Goal: Task Accomplishment & Management: Manage account settings

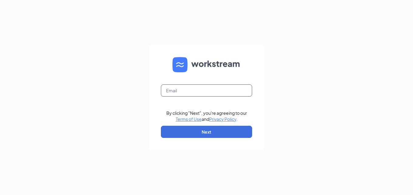
click at [199, 91] on input "text" at bounding box center [206, 91] width 91 height 12
type input "[PERSON_NAME][EMAIL_ADDRESS][PERSON_NAME][DOMAIN_NAME]"
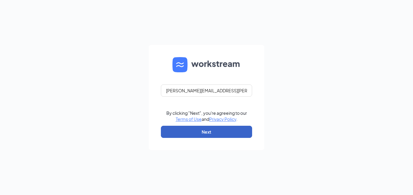
click at [186, 134] on button "Next" at bounding box center [206, 132] width 91 height 12
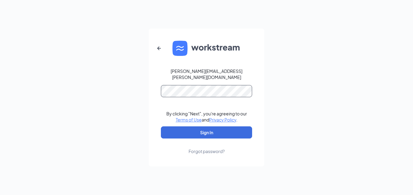
click at [161, 127] on button "Sign In" at bounding box center [206, 133] width 91 height 12
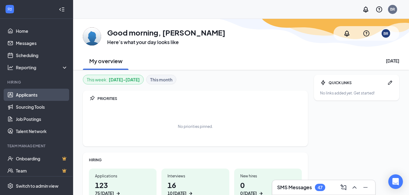
click at [36, 95] on link "Applicants" at bounding box center [42, 95] width 52 height 12
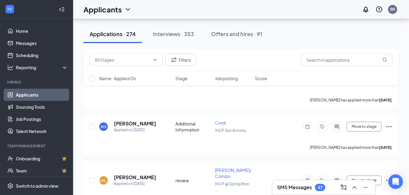
scroll to position [14517, 0]
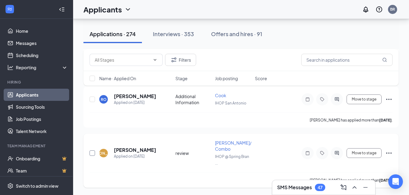
click at [92, 152] on input "checkbox" at bounding box center [91, 153] width 5 height 5
checkbox input "true"
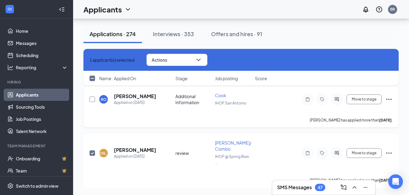
click at [93, 99] on input "checkbox" at bounding box center [91, 99] width 5 height 5
checkbox input "true"
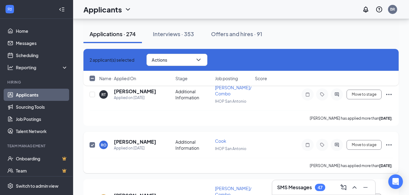
scroll to position [14456, 0]
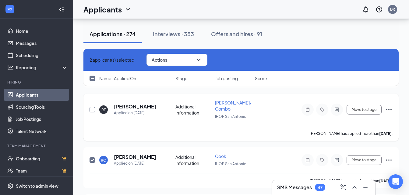
click at [93, 110] on input "checkbox" at bounding box center [91, 109] width 5 height 5
checkbox input "true"
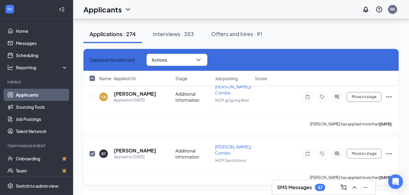
scroll to position [14395, 0]
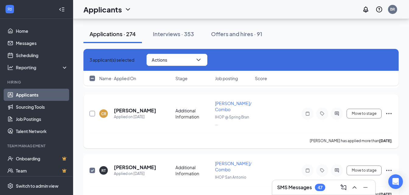
click at [93, 114] on input "checkbox" at bounding box center [91, 113] width 5 height 5
checkbox input "true"
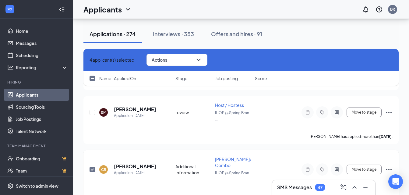
scroll to position [14334, 0]
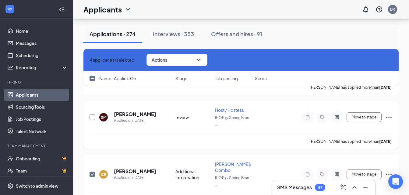
click at [92, 116] on input "checkbox" at bounding box center [91, 117] width 5 height 5
checkbox input "true"
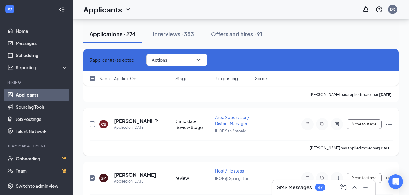
click at [90, 122] on input "checkbox" at bounding box center [91, 124] width 5 height 5
checkbox input "true"
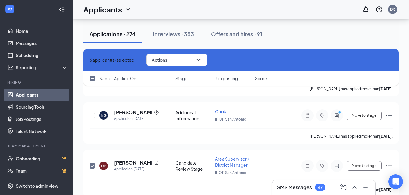
scroll to position [14213, 0]
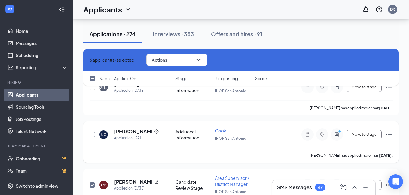
click at [93, 134] on input "checkbox" at bounding box center [91, 134] width 5 height 5
checkbox input "true"
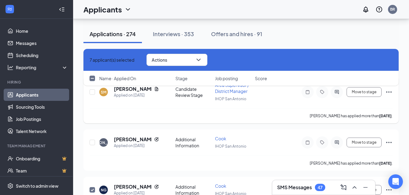
scroll to position [14152, 0]
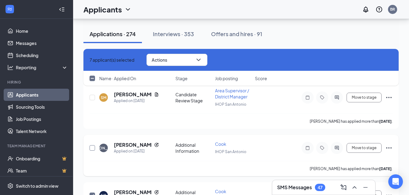
click at [94, 148] on input "checkbox" at bounding box center [91, 147] width 5 height 5
checkbox input "true"
click at [93, 97] on input "checkbox" at bounding box center [91, 97] width 5 height 5
checkbox input "true"
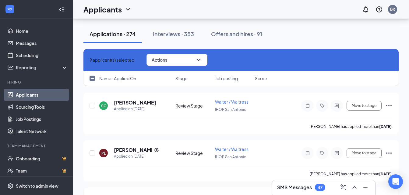
scroll to position [14030, 0]
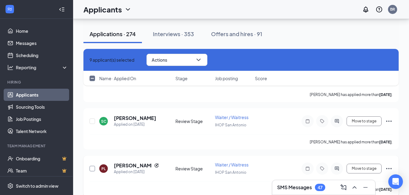
click at [92, 169] on input "checkbox" at bounding box center [91, 168] width 5 height 5
checkbox input "true"
click at [92, 120] on input "checkbox" at bounding box center [91, 121] width 5 height 5
checkbox input "true"
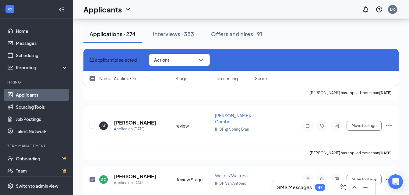
scroll to position [13969, 0]
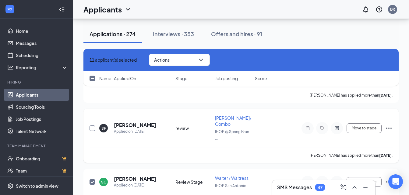
click at [93, 127] on input "checkbox" at bounding box center [91, 128] width 5 height 5
checkbox input "true"
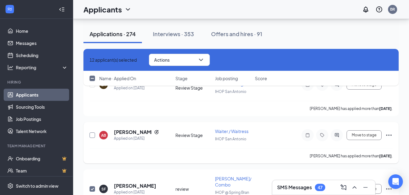
click at [94, 133] on input "checkbox" at bounding box center [91, 135] width 5 height 5
checkbox input "true"
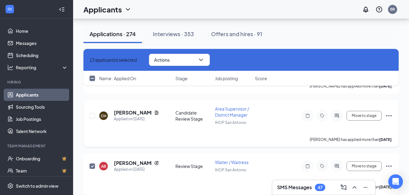
scroll to position [13847, 0]
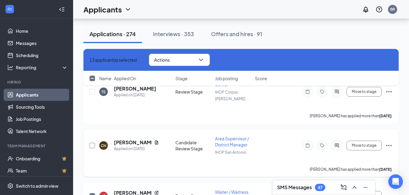
click at [93, 146] on input "checkbox" at bounding box center [91, 145] width 5 height 5
checkbox input "true"
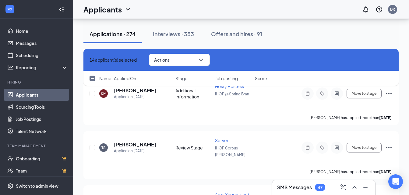
scroll to position [13787, 0]
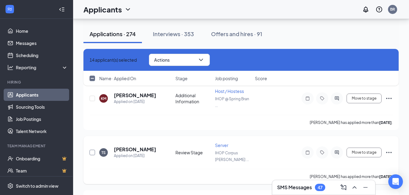
click at [91, 152] on input "checkbox" at bounding box center [91, 152] width 5 height 5
checkbox input "true"
click at [93, 99] on input "checkbox" at bounding box center [91, 98] width 5 height 5
checkbox input "true"
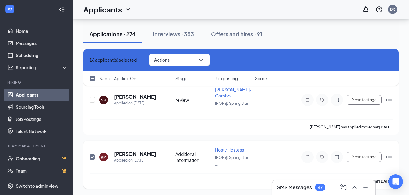
scroll to position [13726, 0]
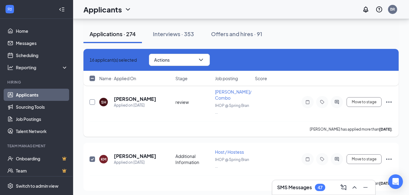
click at [93, 102] on input "checkbox" at bounding box center [91, 101] width 5 height 5
checkbox input "true"
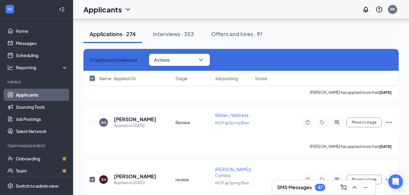
scroll to position [13635, 0]
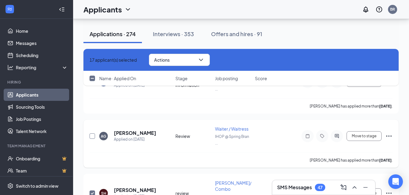
click at [91, 136] on input "checkbox" at bounding box center [91, 136] width 5 height 5
checkbox input "true"
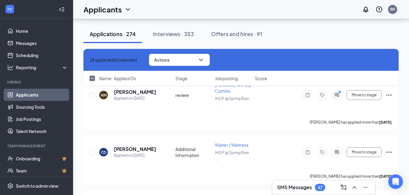
scroll to position [13543, 0]
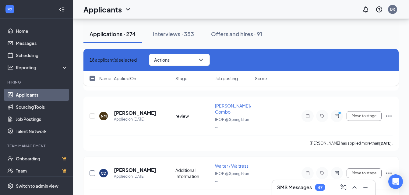
click at [91, 172] on input "checkbox" at bounding box center [91, 173] width 5 height 5
checkbox input "true"
click at [93, 117] on input "checkbox" at bounding box center [91, 115] width 5 height 5
checkbox input "true"
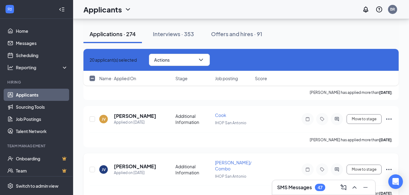
scroll to position [13422, 0]
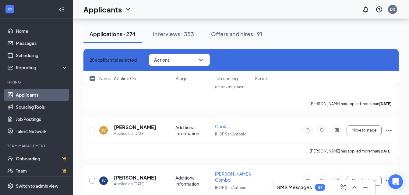
click at [92, 182] on input "checkbox" at bounding box center [91, 180] width 5 height 5
checkbox input "true"
click at [94, 129] on input "checkbox" at bounding box center [91, 130] width 5 height 5
checkbox input "true"
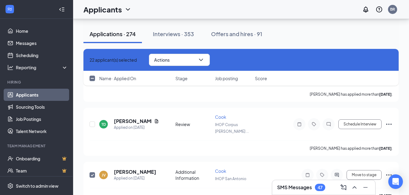
scroll to position [13361, 0]
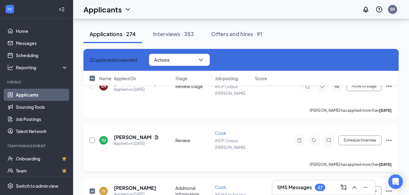
drag, startPoint x: 92, startPoint y: 140, endPoint x: 98, endPoint y: 134, distance: 8.2
click at [92, 140] on input "checkbox" at bounding box center [91, 140] width 5 height 5
checkbox input "true"
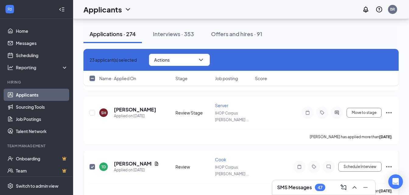
scroll to position [13300, 0]
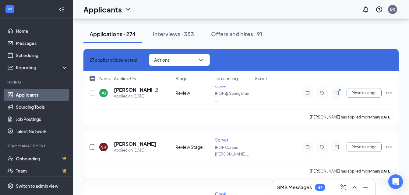
click at [93, 147] on input "checkbox" at bounding box center [91, 147] width 5 height 5
checkbox input "true"
click at [92, 93] on input "checkbox" at bounding box center [91, 92] width 5 height 5
checkbox input "true"
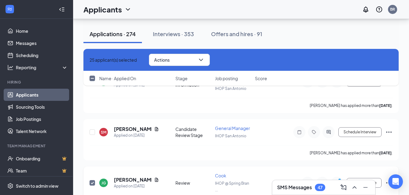
scroll to position [13209, 0]
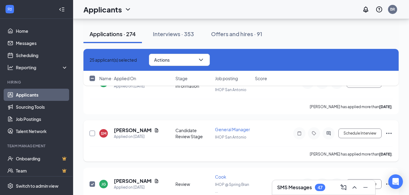
click at [91, 133] on input "checkbox" at bounding box center [91, 133] width 5 height 5
checkbox input "true"
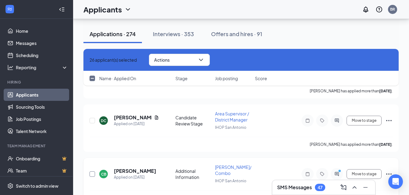
click at [93, 175] on input "checkbox" at bounding box center [91, 174] width 5 height 5
checkbox input "true"
click at [94, 120] on input "checkbox" at bounding box center [91, 120] width 5 height 5
checkbox input "true"
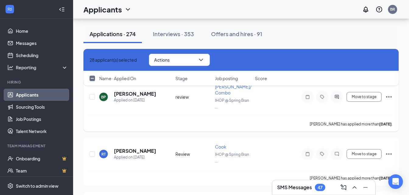
scroll to position [13026, 0]
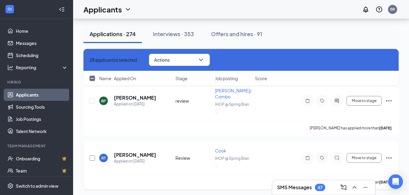
click at [91, 159] on input "checkbox" at bounding box center [91, 157] width 5 height 5
checkbox input "true"
click at [92, 102] on input "checkbox" at bounding box center [91, 100] width 5 height 5
checkbox input "true"
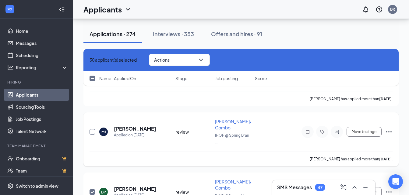
click at [92, 131] on input "checkbox" at bounding box center [91, 131] width 5 height 5
checkbox input "true"
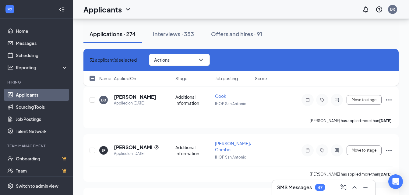
scroll to position [12844, 0]
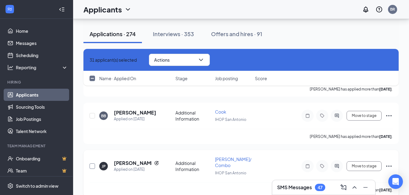
click at [91, 166] on input "checkbox" at bounding box center [91, 166] width 5 height 5
checkbox input "true"
click at [92, 114] on input "checkbox" at bounding box center [91, 115] width 5 height 5
checkbox input "true"
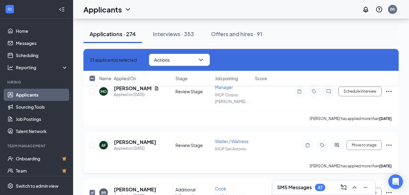
scroll to position [12752, 0]
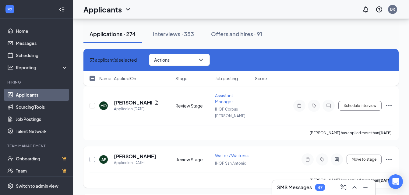
click at [91, 159] on input "checkbox" at bounding box center [91, 159] width 5 height 5
checkbox input "true"
click at [93, 105] on input "checkbox" at bounding box center [91, 105] width 5 height 5
checkbox input "true"
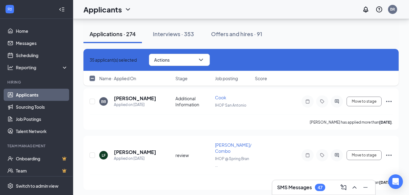
scroll to position [12631, 0]
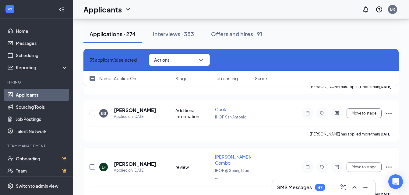
click at [91, 165] on input "checkbox" at bounding box center [91, 167] width 5 height 5
checkbox input "true"
click at [92, 113] on input "checkbox" at bounding box center [91, 113] width 5 height 5
checkbox input "true"
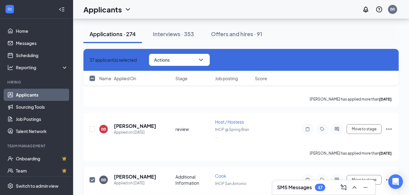
scroll to position [12509, 0]
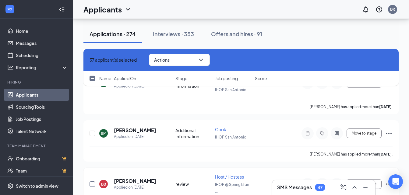
click at [90, 184] on input "checkbox" at bounding box center [91, 184] width 5 height 5
checkbox input "true"
click at [91, 134] on input "checkbox" at bounding box center [91, 133] width 5 height 5
checkbox input "true"
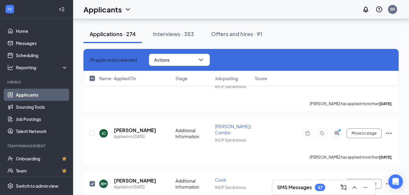
scroll to position [12418, 0]
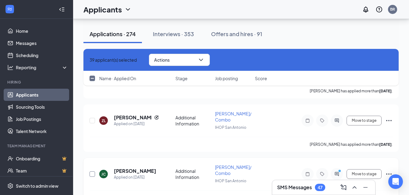
drag, startPoint x: 91, startPoint y: 176, endPoint x: 93, endPoint y: 125, distance: 51.2
click at [91, 176] on input "checkbox" at bounding box center [91, 174] width 5 height 5
checkbox input "true"
click at [94, 119] on input "checkbox" at bounding box center [91, 120] width 5 height 5
checkbox input "true"
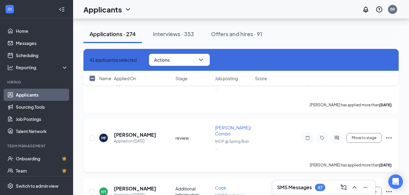
scroll to position [12326, 0]
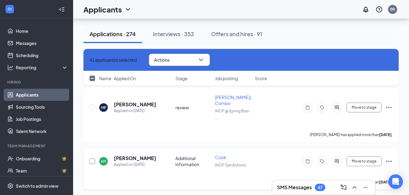
click at [91, 160] on input "checkbox" at bounding box center [91, 161] width 5 height 5
checkbox input "true"
click at [93, 106] on input "checkbox" at bounding box center [91, 107] width 5 height 5
checkbox input "true"
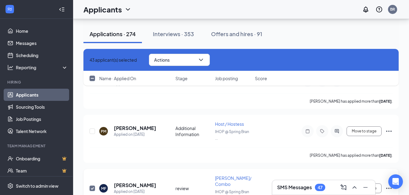
scroll to position [12235, 0]
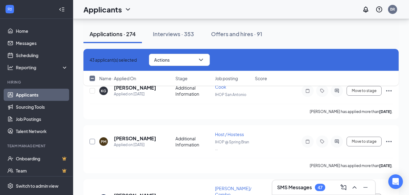
click at [91, 140] on input "checkbox" at bounding box center [91, 141] width 5 height 5
checkbox input "true"
click at [92, 91] on div "44 applicant(s) selected Actions Name · Applied On Stage Job posting Score" at bounding box center [240, 70] width 315 height 43
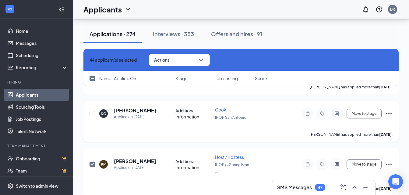
scroll to position [12174, 0]
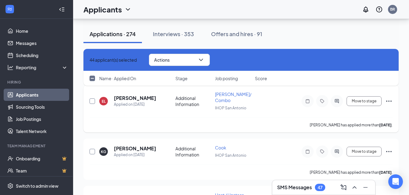
click at [93, 150] on input "checkbox" at bounding box center [91, 151] width 5 height 5
checkbox input "true"
click at [91, 101] on input "checkbox" at bounding box center [91, 101] width 5 height 5
checkbox input "true"
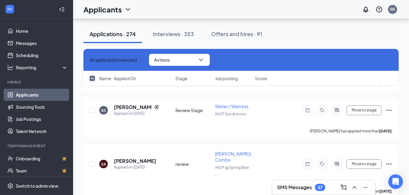
scroll to position [12053, 0]
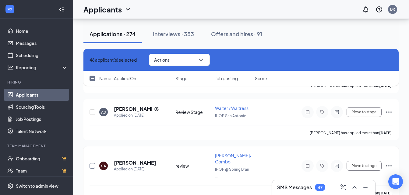
click at [90, 166] on input "checkbox" at bounding box center [91, 165] width 5 height 5
checkbox input "true"
click at [92, 112] on input "checkbox" at bounding box center [91, 112] width 5 height 5
checkbox input "true"
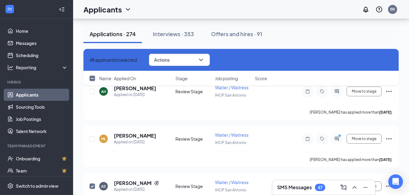
scroll to position [11961, 0]
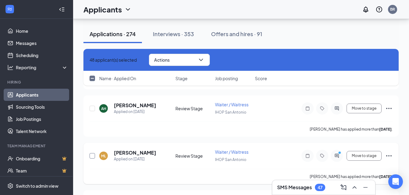
click at [92, 156] on input "checkbox" at bounding box center [91, 155] width 5 height 5
checkbox input "true"
click at [94, 110] on input "checkbox" at bounding box center [91, 108] width 5 height 5
checkbox input "true"
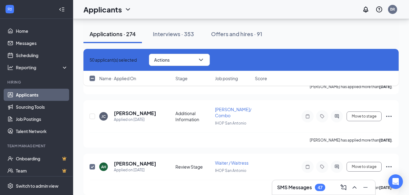
scroll to position [11900, 0]
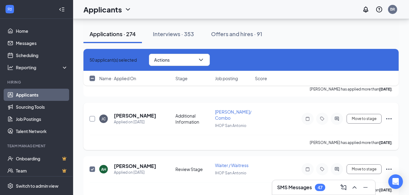
click at [92, 121] on input "checkbox" at bounding box center [91, 118] width 5 height 5
checkbox input "true"
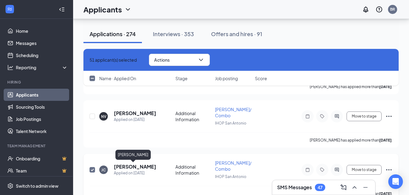
scroll to position [11840, 0]
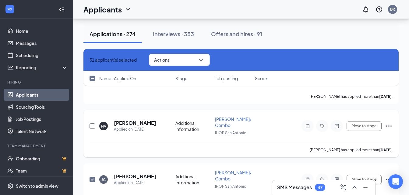
click at [91, 126] on input "checkbox" at bounding box center [91, 126] width 5 height 5
checkbox input "true"
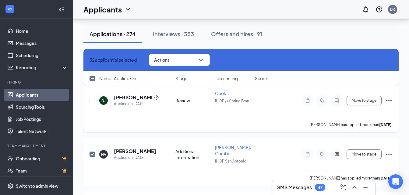
scroll to position [11779, 0]
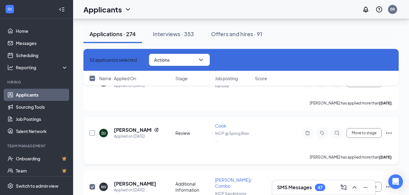
click at [89, 133] on input "checkbox" at bounding box center [91, 133] width 5 height 5
checkbox input "true"
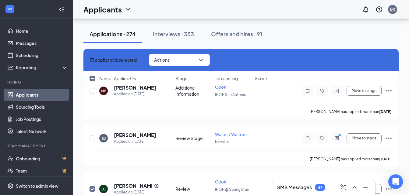
scroll to position [11718, 0]
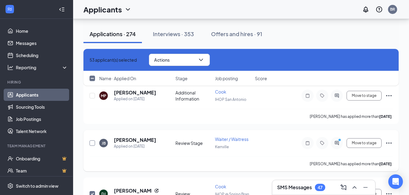
click at [92, 143] on input "checkbox" at bounding box center [91, 143] width 5 height 5
checkbox input "true"
click at [92, 93] on input "checkbox" at bounding box center [91, 95] width 5 height 5
checkbox input "true"
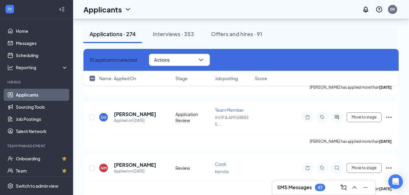
scroll to position [11596, 0]
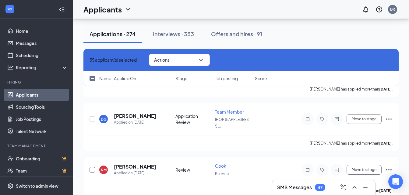
click at [94, 169] on input "checkbox" at bounding box center [91, 169] width 5 height 5
checkbox input "true"
click at [93, 119] on input "checkbox" at bounding box center [91, 119] width 5 height 5
checkbox input "true"
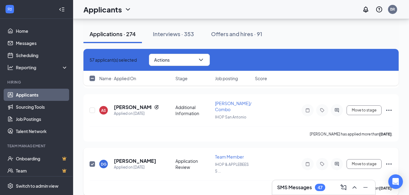
scroll to position [11535, 0]
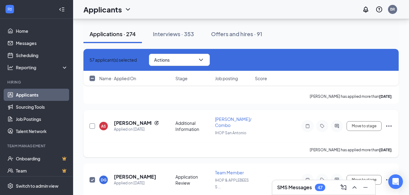
click at [92, 125] on input "checkbox" at bounding box center [91, 126] width 5 height 5
checkbox input "true"
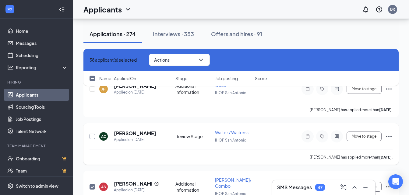
click at [92, 136] on input "checkbox" at bounding box center [91, 136] width 5 height 5
checkbox input "true"
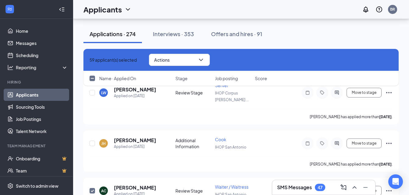
scroll to position [11414, 0]
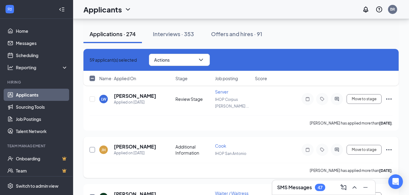
click at [92, 148] on input "checkbox" at bounding box center [91, 149] width 5 height 5
checkbox input "true"
click at [92, 99] on input "checkbox" at bounding box center [91, 98] width 5 height 5
checkbox input "true"
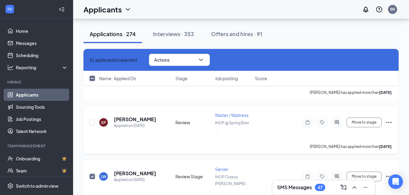
scroll to position [11322, 0]
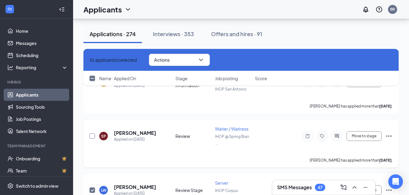
click at [90, 134] on input "checkbox" at bounding box center [91, 136] width 5 height 5
checkbox input "true"
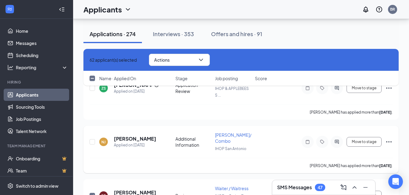
scroll to position [11262, 0]
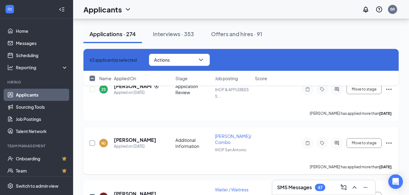
click at [92, 142] on input "checkbox" at bounding box center [91, 143] width 5 height 5
checkbox input "true"
click at [92, 90] on div "63 applicant(s) selected Actions Name · Applied On Stage Job posting Score" at bounding box center [240, 70] width 315 height 43
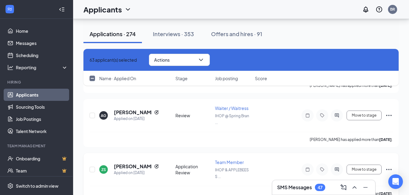
scroll to position [11170, 0]
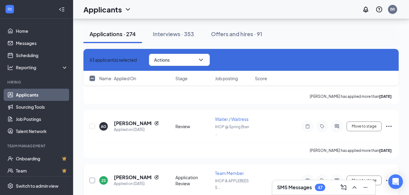
click at [92, 180] on input "checkbox" at bounding box center [91, 180] width 5 height 5
checkbox input "true"
click at [90, 126] on input "checkbox" at bounding box center [91, 126] width 5 height 5
checkbox input "true"
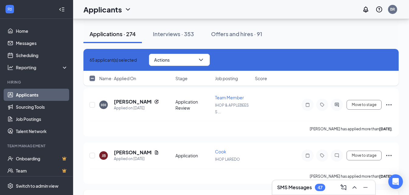
scroll to position [11079, 0]
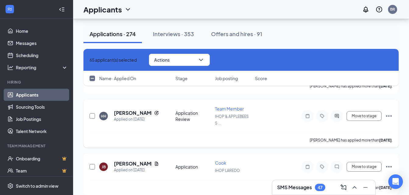
drag, startPoint x: 91, startPoint y: 166, endPoint x: 91, endPoint y: 117, distance: 49.6
click at [91, 166] on input "checkbox" at bounding box center [91, 166] width 5 height 5
checkbox input "true"
click at [91, 116] on input "checkbox" at bounding box center [91, 115] width 5 height 5
checkbox input "true"
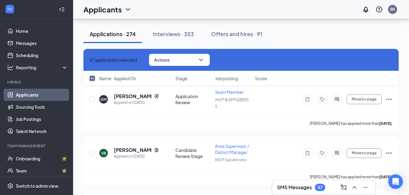
scroll to position [10988, 0]
click at [93, 155] on input "checkbox" at bounding box center [91, 153] width 5 height 5
checkbox input "true"
click at [94, 99] on input "checkbox" at bounding box center [91, 99] width 5 height 5
checkbox input "true"
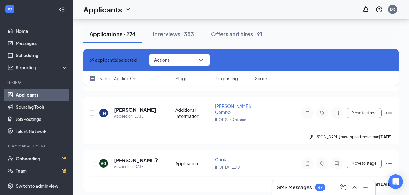
scroll to position [10866, 0]
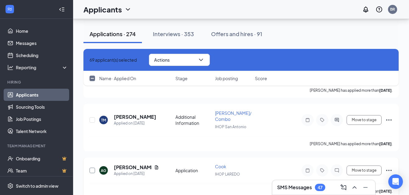
drag, startPoint x: 92, startPoint y: 168, endPoint x: 89, endPoint y: 165, distance: 3.7
click at [91, 167] on div at bounding box center [92, 171] width 6 height 14
click at [91, 120] on input "checkbox" at bounding box center [91, 119] width 5 height 5
checkbox input "true"
click at [90, 171] on input "checkbox" at bounding box center [91, 170] width 5 height 5
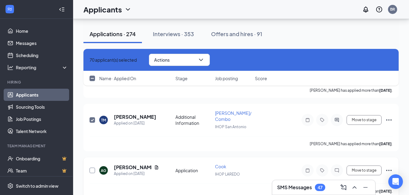
checkbox input "true"
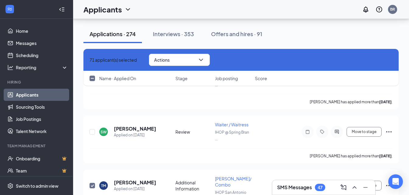
scroll to position [10775, 0]
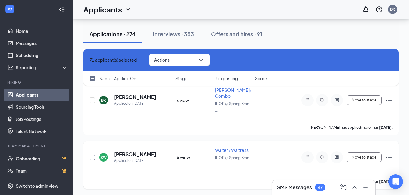
click at [93, 156] on input "checkbox" at bounding box center [91, 157] width 5 height 5
checkbox input "true"
click at [91, 100] on input "checkbox" at bounding box center [91, 100] width 5 height 5
checkbox input "true"
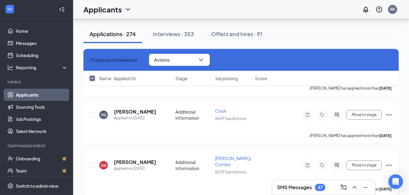
scroll to position [10653, 0]
click at [92, 164] on input "checkbox" at bounding box center [91, 164] width 5 height 5
checkbox input "true"
click at [94, 113] on input "checkbox" at bounding box center [91, 114] width 5 height 5
checkbox input "true"
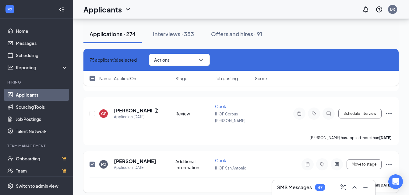
scroll to position [10592, 0]
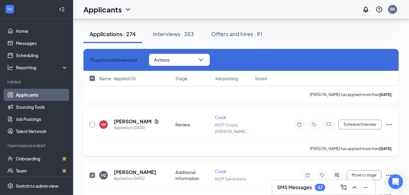
click at [93, 125] on input "checkbox" at bounding box center [91, 124] width 5 height 5
checkbox input "true"
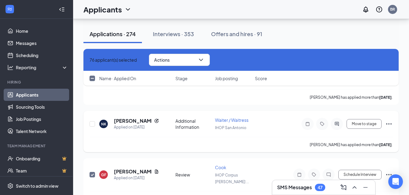
scroll to position [10531, 0]
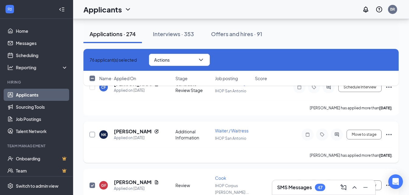
click at [93, 134] on input "checkbox" at bounding box center [91, 134] width 5 height 5
checkbox input "true"
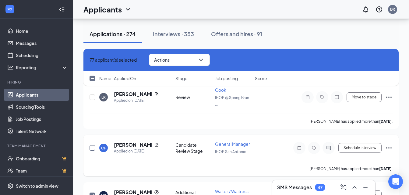
click at [88, 146] on div "CF Christian Frost Applied on Sep 13 Candidate Review Stage General Manager IHO…" at bounding box center [240, 155] width 315 height 41
click at [92, 96] on input "checkbox" at bounding box center [91, 97] width 5 height 5
checkbox input "true"
click at [92, 147] on input "checkbox" at bounding box center [91, 147] width 5 height 5
checkbox input "true"
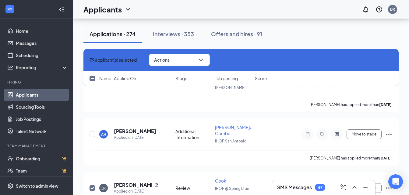
scroll to position [10379, 0]
click at [92, 134] on input "checkbox" at bounding box center [91, 134] width 5 height 5
checkbox input "true"
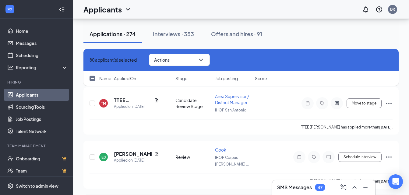
scroll to position [10288, 0]
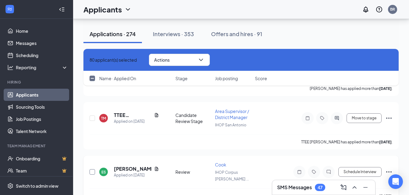
click at [91, 171] on input "checkbox" at bounding box center [91, 171] width 5 height 5
checkbox input "true"
click at [92, 118] on input "checkbox" at bounding box center [91, 118] width 5 height 5
checkbox input "true"
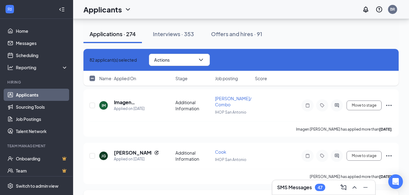
scroll to position [10197, 0]
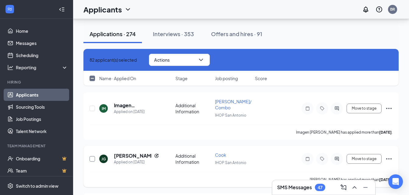
click at [93, 159] on input "checkbox" at bounding box center [91, 158] width 5 height 5
checkbox input "true"
click at [93, 109] on input "checkbox" at bounding box center [91, 108] width 5 height 5
checkbox input "true"
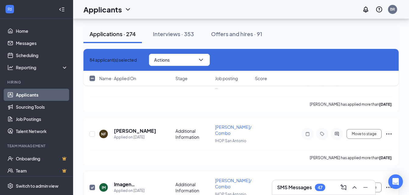
scroll to position [10106, 0]
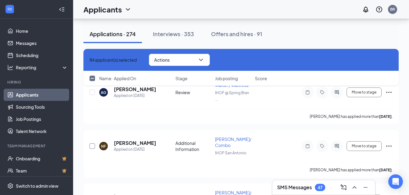
drag, startPoint x: 91, startPoint y: 146, endPoint x: 192, endPoint y: 127, distance: 102.6
click at [91, 145] on input "checkbox" at bounding box center [91, 146] width 5 height 5
checkbox input "true"
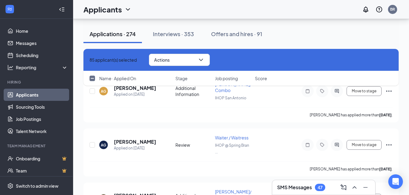
scroll to position [10045, 0]
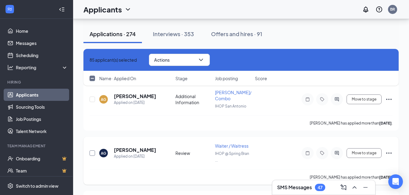
click at [92, 152] on input "checkbox" at bounding box center [91, 153] width 5 height 5
checkbox input "true"
click at [91, 98] on input "checkbox" at bounding box center [91, 99] width 5 height 5
checkbox input "true"
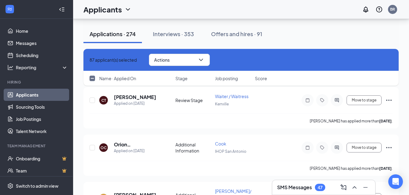
scroll to position [9923, 0]
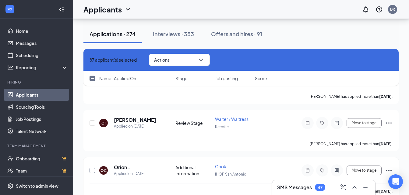
click at [92, 169] on input "checkbox" at bounding box center [91, 170] width 5 height 5
checkbox input "true"
click at [91, 121] on input "checkbox" at bounding box center [91, 122] width 5 height 5
checkbox input "true"
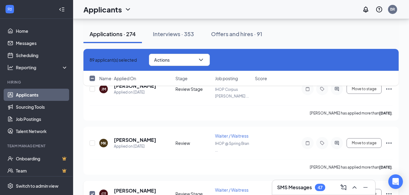
scroll to position [9832, 0]
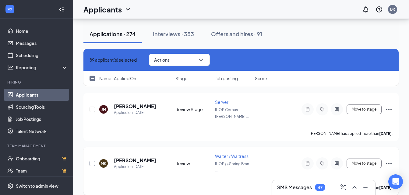
click at [92, 163] on input "checkbox" at bounding box center [91, 163] width 5 height 5
checkbox input "true"
click at [93, 109] on input "checkbox" at bounding box center [91, 109] width 5 height 5
checkbox input "true"
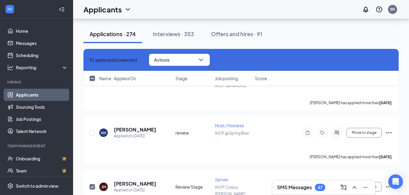
scroll to position [9740, 0]
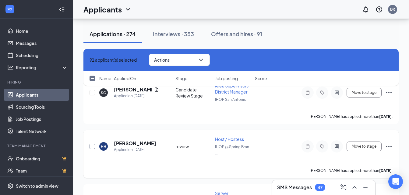
click at [91, 145] on input "checkbox" at bounding box center [91, 146] width 5 height 5
checkbox input "true"
click at [92, 91] on div "92 applicant(s) selected Actions Name · Applied On Stage Job posting Score" at bounding box center [240, 70] width 315 height 43
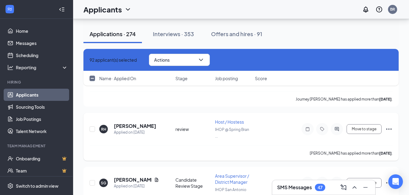
scroll to position [9649, 0]
drag, startPoint x: 90, startPoint y: 183, endPoint x: 93, endPoint y: 131, distance: 52.7
click at [90, 183] on input "checkbox" at bounding box center [91, 183] width 5 height 5
checkbox input "true"
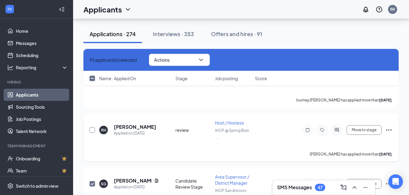
click at [93, 130] on input "checkbox" at bounding box center [91, 129] width 5 height 5
checkbox input "true"
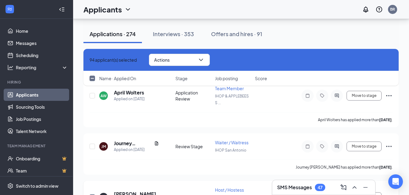
scroll to position [9558, 0]
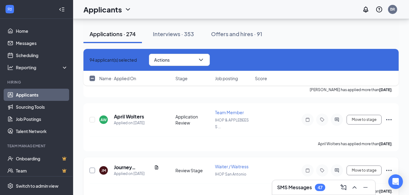
click at [91, 170] on input "checkbox" at bounding box center [91, 170] width 5 height 5
checkbox input "true"
click at [91, 120] on input "checkbox" at bounding box center [91, 119] width 5 height 5
checkbox input "true"
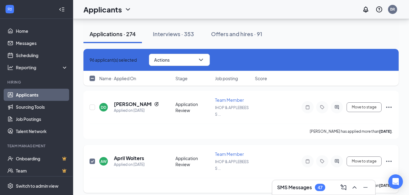
scroll to position [9497, 0]
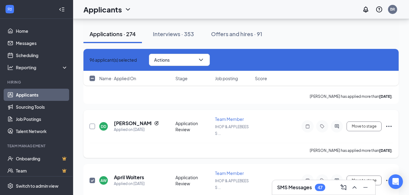
click at [89, 126] on input "checkbox" at bounding box center [91, 126] width 5 height 5
checkbox input "true"
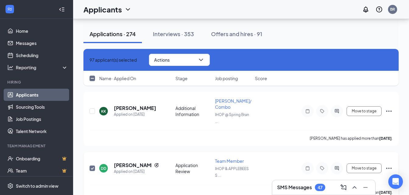
scroll to position [9436, 0]
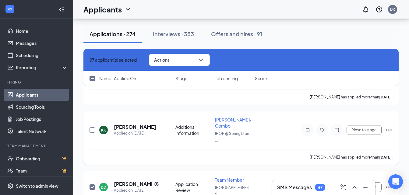
click at [90, 130] on input "checkbox" at bounding box center [91, 129] width 5 height 5
checkbox input "true"
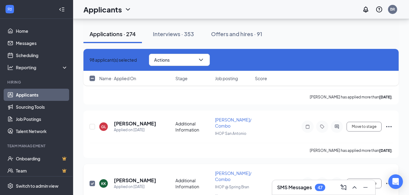
scroll to position [9375, 0]
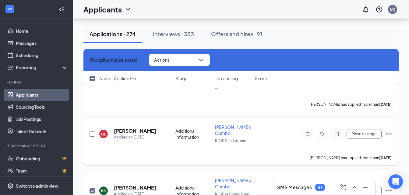
click at [93, 134] on input "checkbox" at bounding box center [91, 133] width 5 height 5
checkbox input "true"
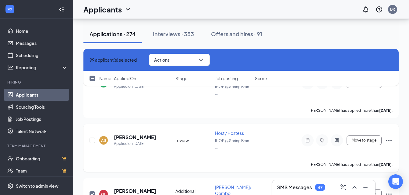
scroll to position [9315, 0]
click at [92, 141] on input "checkbox" at bounding box center [91, 140] width 5 height 5
checkbox input "true"
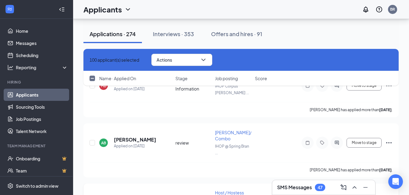
scroll to position [9254, 0]
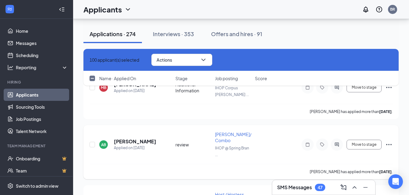
click at [89, 145] on div "AB Alexis Bourbon Applied on Sep 13 review Busser/Dishwasher Combo IHOP @ Sprin…" at bounding box center [240, 152] width 315 height 54
click at [205, 58] on button "Actions" at bounding box center [181, 60] width 61 height 12
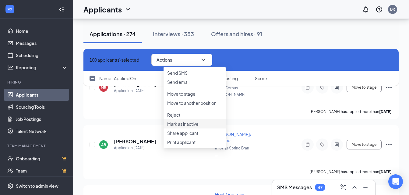
click at [192, 127] on p "Mark as inactive" at bounding box center [194, 124] width 55 height 6
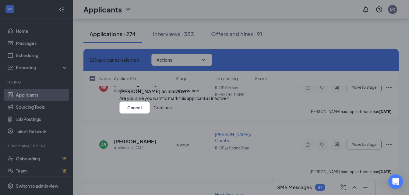
click at [172, 114] on button "Continue" at bounding box center [162, 108] width 19 height 12
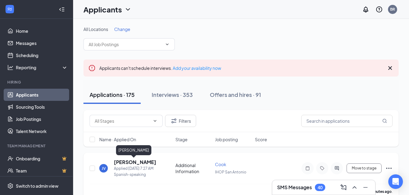
click at [133, 162] on h5 "Jorge Valentin" at bounding box center [135, 162] width 42 height 7
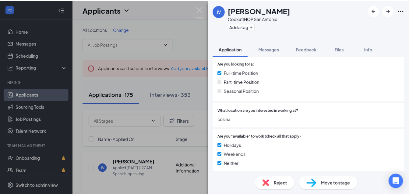
scroll to position [91, 0]
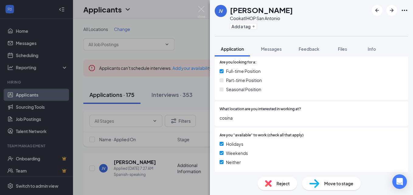
click at [91, 181] on div "JV Jorge Valentin Cook at IHOP San Antonio Add a tag Application Messages Feedb…" at bounding box center [206, 97] width 413 height 195
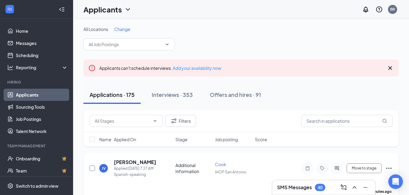
click at [91, 170] on input "checkbox" at bounding box center [91, 168] width 5 height 5
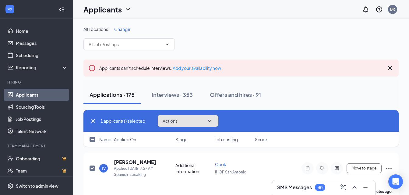
click at [183, 116] on button "Actions" at bounding box center [187, 121] width 61 height 12
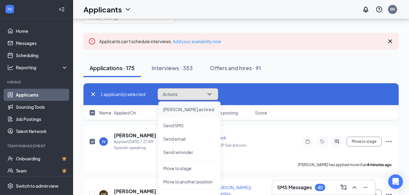
scroll to position [61, 0]
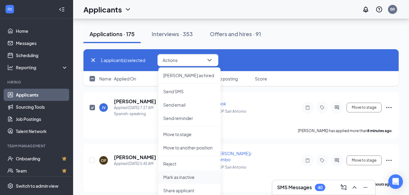
click at [195, 175] on p "Mark as inactive" at bounding box center [189, 177] width 52 height 6
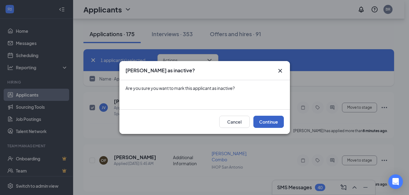
click at [269, 122] on button "Continue" at bounding box center [268, 122] width 30 height 12
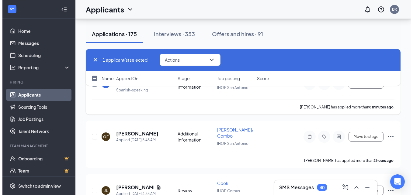
scroll to position [122, 0]
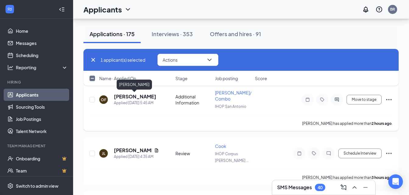
click at [130, 98] on h5 "Oliver Farmer-Valles" at bounding box center [135, 96] width 42 height 7
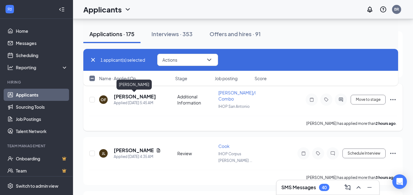
checkbox input "false"
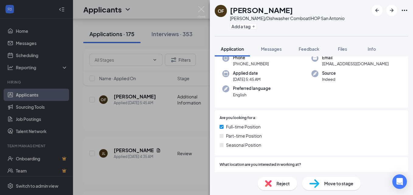
scroll to position [30, 0]
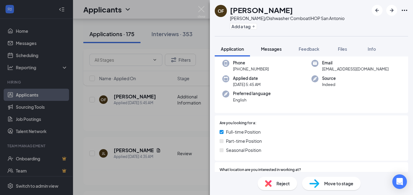
click at [271, 52] on button "Messages" at bounding box center [271, 48] width 33 height 15
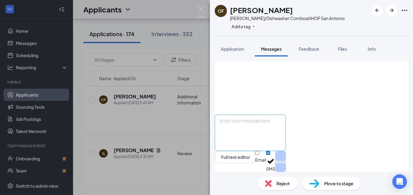
scroll to position [101, 0]
click at [236, 126] on textarea at bounding box center [250, 133] width 71 height 37
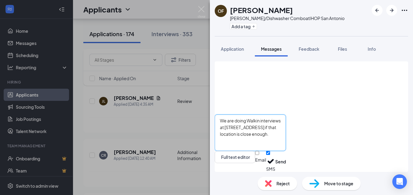
click at [260, 122] on textarea "We are doing Walkin interviews at 1500 SW Loop 410 if that location is close en…" at bounding box center [250, 133] width 71 height 37
click at [230, 119] on textarea "We are doing walk-in interviews at 1500 SW Loop 410 if that location is close e…" at bounding box center [250, 133] width 71 height 37
click at [286, 122] on textarea "We are doing walk-in interviews at 1500 SW Loop 410 if that location is close e…" at bounding box center [250, 133] width 71 height 37
drag, startPoint x: 231, startPoint y: 120, endPoint x: 386, endPoint y: 130, distance: 155.8
click at [286, 130] on textarea "We are doing walk-in interviews today from 9-5 PM at 1500 SW Loop 410 if that l…" at bounding box center [250, 133] width 71 height 37
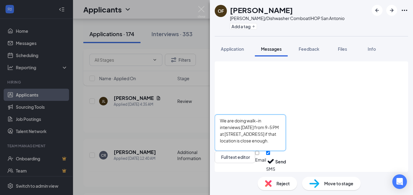
type textarea "We are doing walk-in interviews today from 9-5 PM at 1500 SW Loop 410 if that l…"
click at [259, 155] on input "Email" at bounding box center [257, 153] width 4 height 4
checkbox input "true"
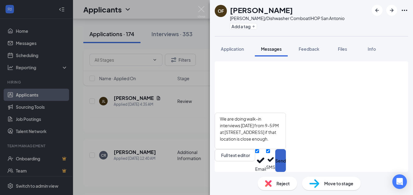
click at [286, 158] on button "Send" at bounding box center [280, 160] width 11 height 23
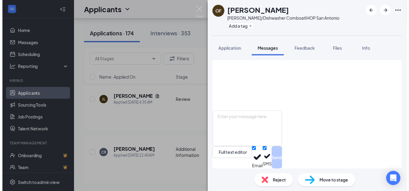
scroll to position [193, 0]
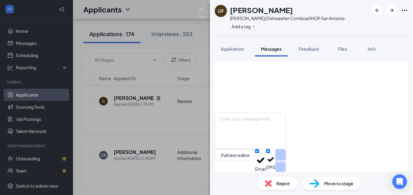
click at [168, 128] on div "OF Oliver Farmer-Valles Busser/Dishwasher Combo at IHOP San Antonio Add a tag A…" at bounding box center [206, 97] width 413 height 195
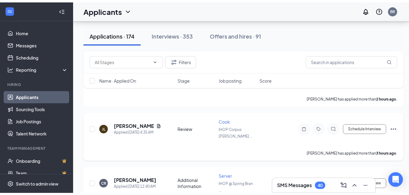
scroll to position [61, 0]
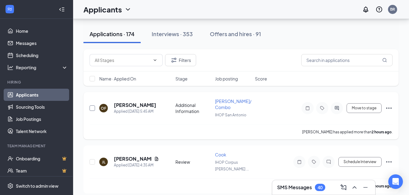
click at [91, 108] on input "checkbox" at bounding box center [91, 108] width 5 height 5
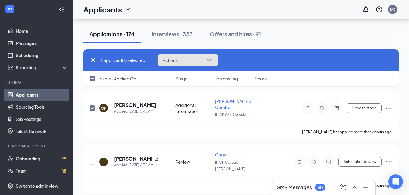
click at [177, 60] on span "Actions" at bounding box center [169, 60] width 15 height 4
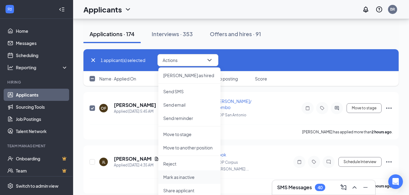
click at [192, 176] on p "Mark as inactive" at bounding box center [189, 177] width 52 height 6
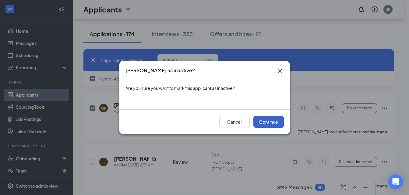
click at [277, 118] on button "Continue" at bounding box center [268, 122] width 30 height 12
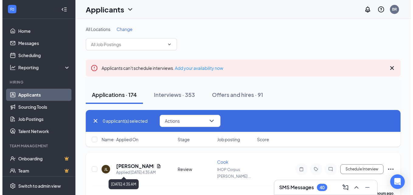
scroll to position [30, 0]
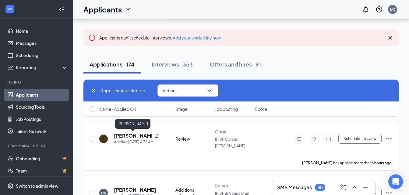
click at [119, 135] on h5 "Jesse Limon" at bounding box center [133, 136] width 38 height 7
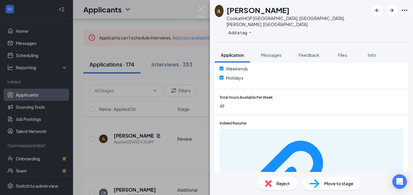
scroll to position [242, 0]
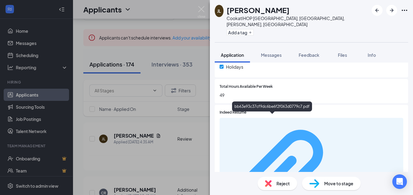
click at [342, 178] on div "bb63e93c37cf9dc6be6f2f063d0779c7.pdf" at bounding box center [370, 180] width 57 height 5
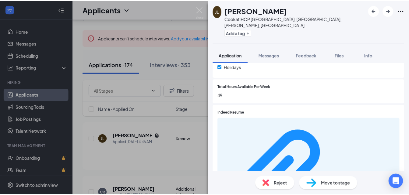
scroll to position [240, 0]
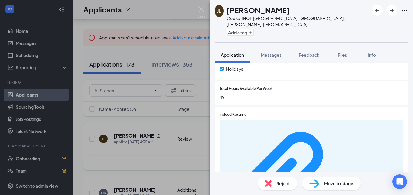
click at [128, 152] on div "JL Jesse Limon Cook at IHOP Corpus Christi, Portland,Alice, Kingsville Add a ta…" at bounding box center [206, 97] width 413 height 195
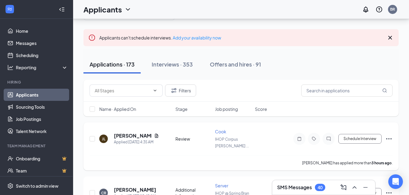
click at [98, 138] on div "JL Jesse Limon Applied Today 4:35 AM Review Cook IHOP Corpus Christ ... Schedul…" at bounding box center [240, 142] width 303 height 27
click at [93, 138] on input "checkbox" at bounding box center [91, 138] width 5 height 5
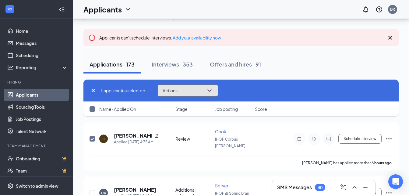
click at [202, 89] on button "Actions" at bounding box center [187, 91] width 61 height 12
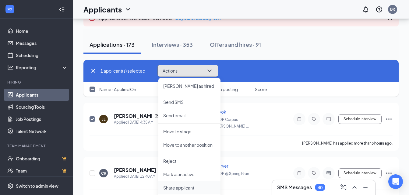
scroll to position [61, 0]
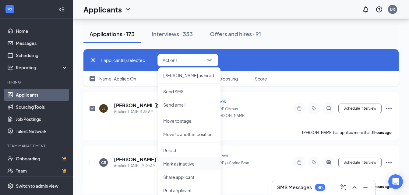
click at [197, 164] on p "Mark as inactive" at bounding box center [189, 164] width 52 height 6
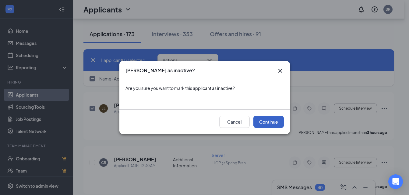
click at [269, 122] on button "Continue" at bounding box center [268, 122] width 30 height 12
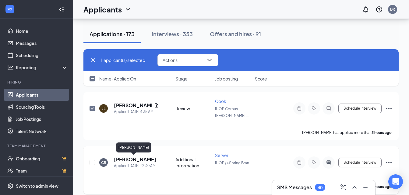
click at [132, 160] on h5 "Claudia Rivera" at bounding box center [135, 159] width 42 height 7
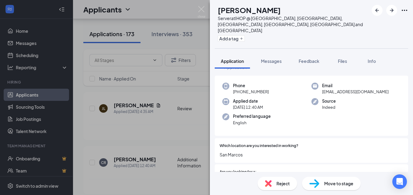
scroll to position [61, 0]
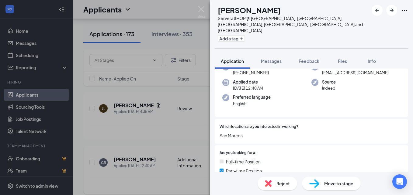
drag, startPoint x: 167, startPoint y: 138, endPoint x: 132, endPoint y: 152, distance: 37.4
click at [165, 140] on div "CR Claudia Rivera Server at IHOP @ Spring Branch, San Marcos, New Braunfels, Se…" at bounding box center [206, 97] width 413 height 195
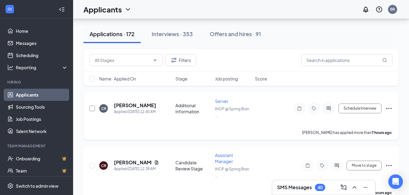
drag, startPoint x: 92, startPoint y: 107, endPoint x: 125, endPoint y: 95, distance: 35.0
click at [93, 107] on input "checkbox" at bounding box center [91, 108] width 5 height 5
checkbox input "true"
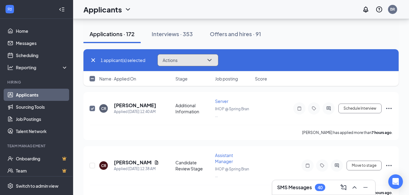
click at [196, 57] on button "Actions" at bounding box center [187, 60] width 61 height 12
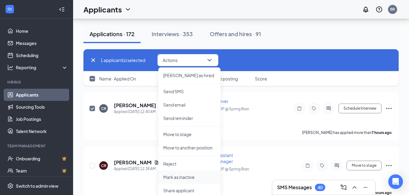
click at [192, 175] on p "Mark as inactive" at bounding box center [189, 177] width 52 height 6
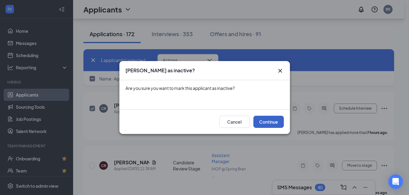
click at [274, 118] on button "Continue" at bounding box center [268, 122] width 30 height 12
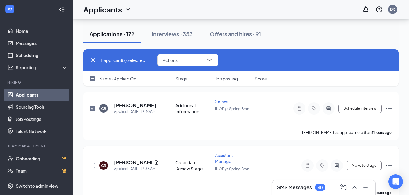
click at [91, 166] on input "checkbox" at bounding box center [91, 165] width 5 height 5
checkbox input "true"
click at [131, 161] on h5 "Claudia Rivera" at bounding box center [133, 162] width 38 height 7
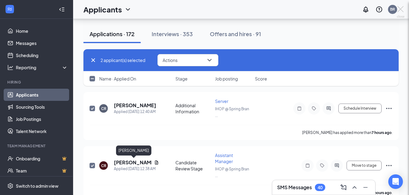
checkbox input "false"
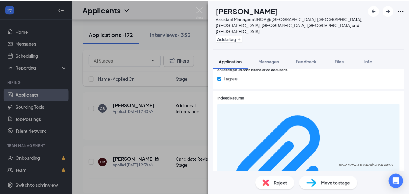
scroll to position [304, 0]
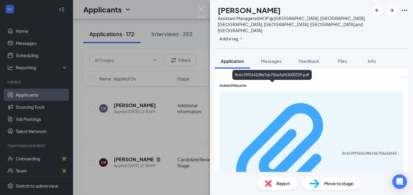
click at [342, 151] on div "8c6c39f564108e7ab706a3af63600339.pdf" at bounding box center [370, 153] width 57 height 5
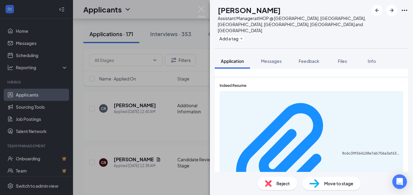
drag, startPoint x: 143, startPoint y: 110, endPoint x: 116, endPoint y: 134, distance: 36.0
click at [143, 112] on div "CR Claudia Rivera Assistant Manager at IHOP @ Spring Branch, San Marcos, New Br…" at bounding box center [206, 97] width 413 height 195
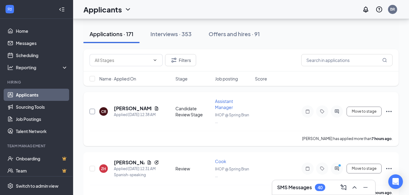
click at [93, 109] on input "checkbox" at bounding box center [91, 111] width 5 height 5
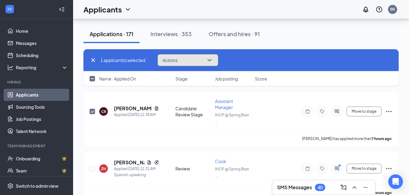
click at [196, 63] on button "Actions" at bounding box center [187, 60] width 61 height 12
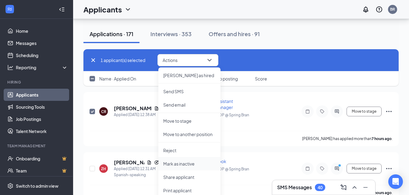
click at [194, 163] on p "Mark as inactive" at bounding box center [189, 164] width 52 height 6
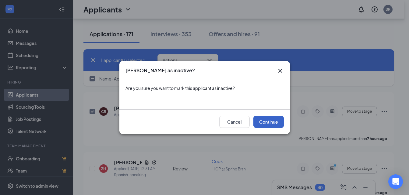
click at [273, 120] on button "Continue" at bounding box center [268, 122] width 30 height 12
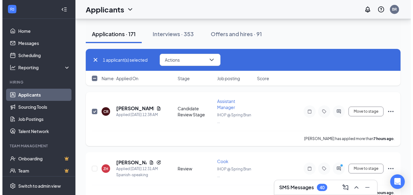
scroll to position [91, 0]
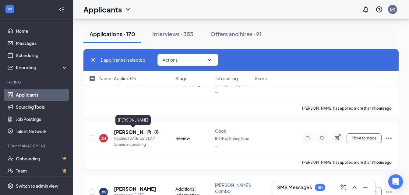
checkbox input "false"
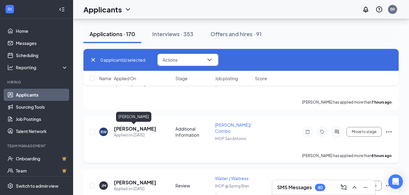
click at [133, 132] on h5 "Ricky Warren" at bounding box center [135, 129] width 42 height 7
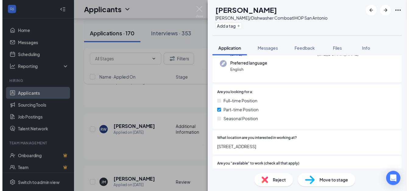
scroll to position [61, 0]
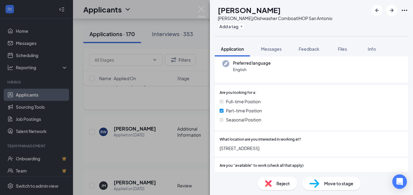
click at [135, 107] on div "RW Ricky Warren Busser/Dishwasher Combo at IHOP San Antonio Add a tag Applicati…" at bounding box center [206, 97] width 413 height 195
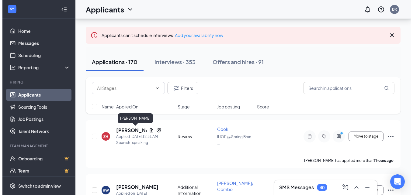
scroll to position [30, 0]
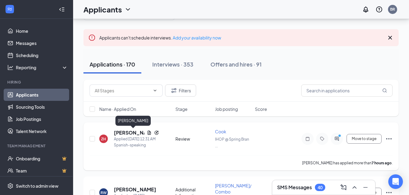
click at [120, 131] on h5 "Zahir Hamed" at bounding box center [129, 133] width 30 height 7
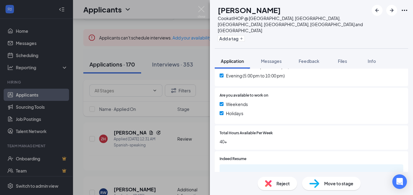
scroll to position [213, 0]
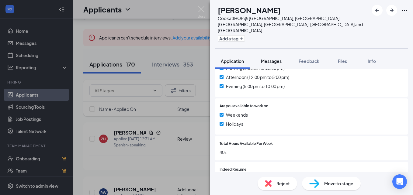
click at [268, 58] on span "Messages" at bounding box center [271, 60] width 21 height 5
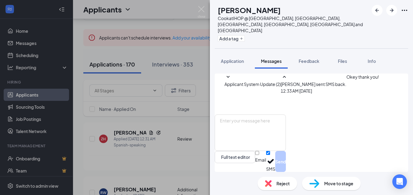
scroll to position [8, 0]
click at [183, 113] on div "ZH Zahir Hamed Cook at IHOP @ Spring Branch, San Marcos, New Braunfels, Seguin,…" at bounding box center [206, 97] width 413 height 195
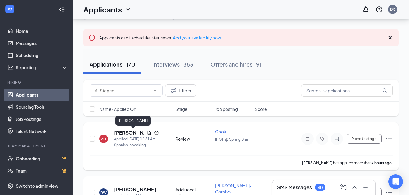
click at [128, 132] on h5 "Zahir Hamed" at bounding box center [129, 133] width 30 height 7
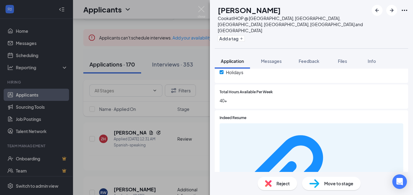
scroll to position [265, 0]
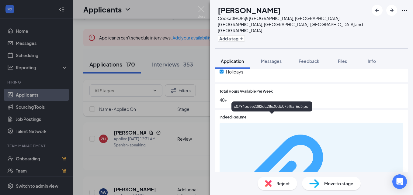
click at [342, 183] on div "c0794bd8e2082dc28e30db075f8af6d3.pdf" at bounding box center [370, 185] width 57 height 5
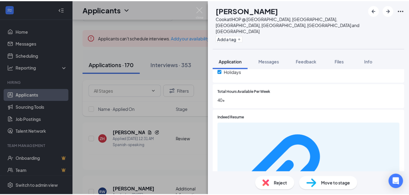
scroll to position [263, 0]
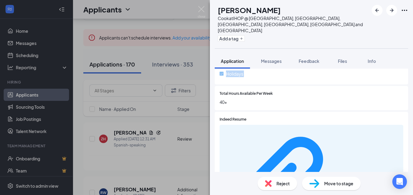
drag, startPoint x: 145, startPoint y: 74, endPoint x: 146, endPoint y: 84, distance: 9.8
click at [145, 75] on div "ZH Zahir Hamed Cook at IHOP @ Spring Branch, San Marcos, New Braunfels, Seguin,…" at bounding box center [206, 97] width 413 height 195
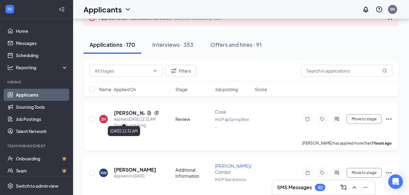
scroll to position [91, 0]
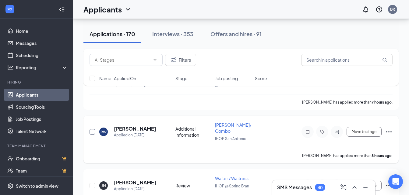
click at [94, 132] on input "checkbox" at bounding box center [91, 131] width 5 height 5
checkbox input "true"
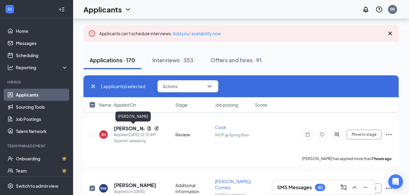
scroll to position [30, 0]
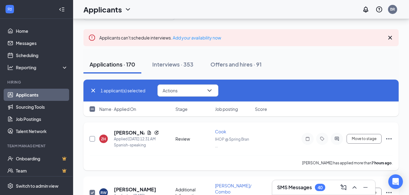
click at [93, 139] on input "checkbox" at bounding box center [91, 138] width 5 height 5
click at [195, 88] on button "Actions" at bounding box center [187, 91] width 61 height 12
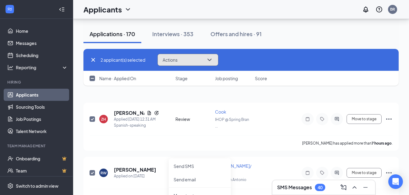
scroll to position [91, 0]
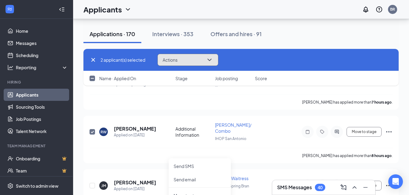
click at [206, 58] on button "Actions" at bounding box center [187, 60] width 61 height 12
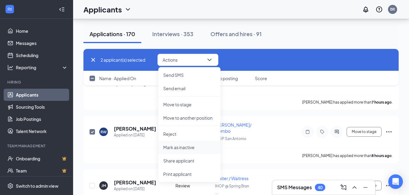
click at [194, 145] on p "Mark as inactive" at bounding box center [189, 148] width 52 height 6
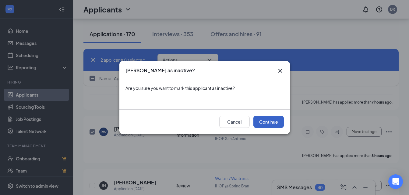
click at [264, 120] on button "Continue" at bounding box center [268, 122] width 30 height 12
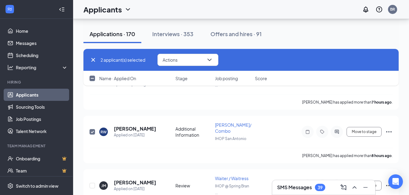
checkbox input "false"
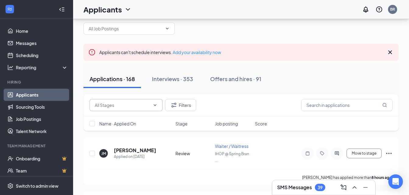
scroll to position [30, 0]
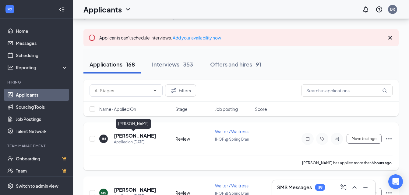
click at [133, 136] on h5 "[PERSON_NAME]" at bounding box center [135, 136] width 42 height 7
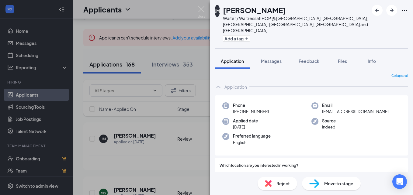
click at [142, 149] on div "JM Jerry Mancia Waiter / Waitress at IHOP @ Spring Branch, San Marcos, New Brau…" at bounding box center [206, 97] width 413 height 195
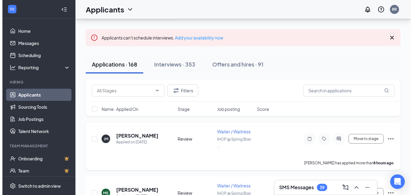
scroll to position [61, 0]
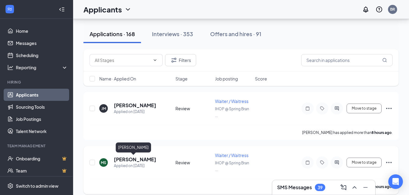
click at [131, 158] on h5 "mason schulz" at bounding box center [135, 159] width 42 height 7
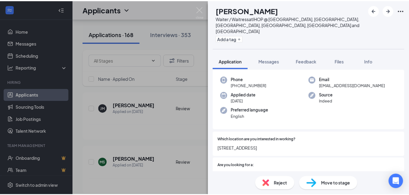
scroll to position [61, 0]
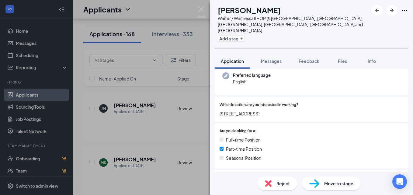
click at [110, 157] on div "MS mason schulz Waiter / Waitress at IHOP @ Spring Branch, San Marcos, New Brau…" at bounding box center [206, 97] width 413 height 195
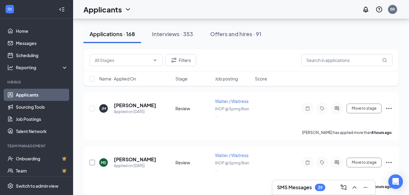
drag, startPoint x: 91, startPoint y: 164, endPoint x: 91, endPoint y: 140, distance: 23.4
click at [90, 160] on input "checkbox" at bounding box center [91, 162] width 5 height 5
checkbox input "true"
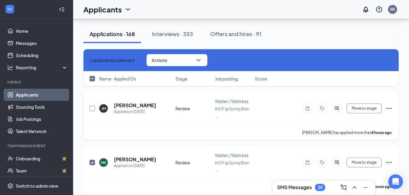
click at [93, 106] on input "checkbox" at bounding box center [91, 108] width 5 height 5
checkbox input "true"
drag, startPoint x: 197, startPoint y: 60, endPoint x: 198, endPoint y: 64, distance: 4.3
click at [199, 60] on button "Actions" at bounding box center [176, 60] width 61 height 12
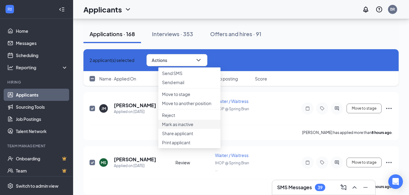
click at [184, 127] on p "Mark as inactive" at bounding box center [189, 124] width 55 height 6
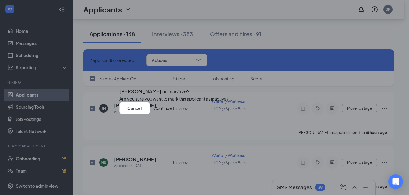
click at [172, 114] on button "Continue" at bounding box center [162, 108] width 19 height 12
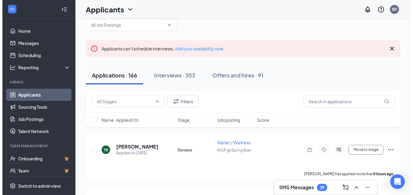
scroll to position [30, 0]
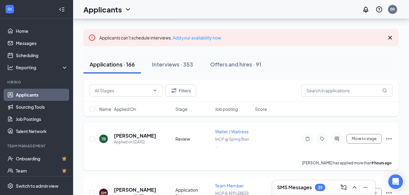
click at [135, 129] on div "TB [PERSON_NAME] Applied on [DATE] Review Waiter / Waitress IHOP @ Spring Bran …" at bounding box center [240, 142] width 303 height 27
click at [132, 135] on h5 "[PERSON_NAME]" at bounding box center [135, 136] width 42 height 7
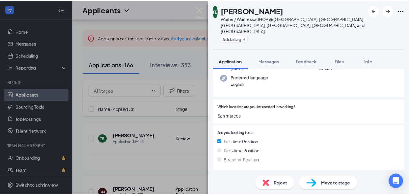
scroll to position [61, 0]
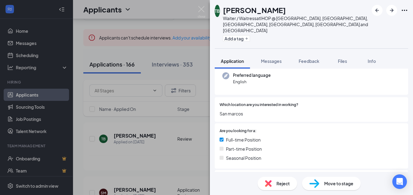
click at [129, 143] on div "TB [PERSON_NAME] Waiter / Waitress at IHOP @ [GEOGRAPHIC_DATA], [GEOGRAPHIC_DAT…" at bounding box center [206, 97] width 413 height 195
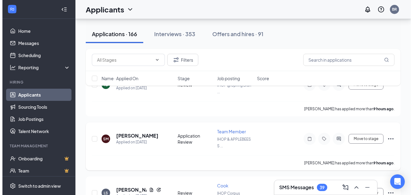
scroll to position [91, 0]
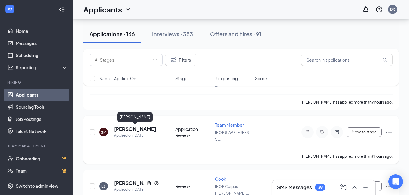
click at [129, 130] on h5 "[PERSON_NAME]" at bounding box center [135, 129] width 42 height 7
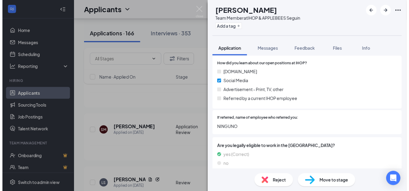
scroll to position [263, 0]
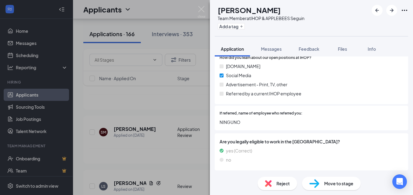
click at [90, 148] on div "SM [PERSON_NAME] Team Member at IHOP & APPLEBEES Seguin Add a tag Application M…" at bounding box center [206, 97] width 413 height 195
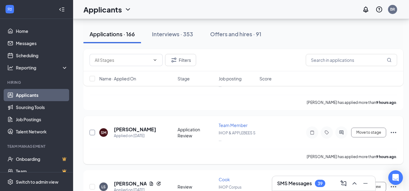
click at [93, 132] on input "checkbox" at bounding box center [91, 132] width 5 height 5
checkbox input "true"
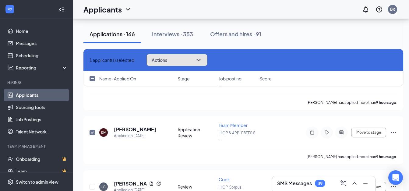
click at [192, 56] on button "Actions" at bounding box center [176, 60] width 61 height 12
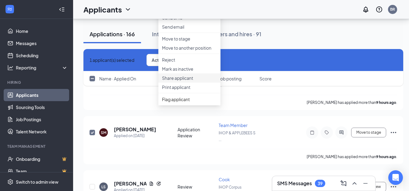
click at [181, 81] on p "Share applicant" at bounding box center [189, 78] width 55 height 6
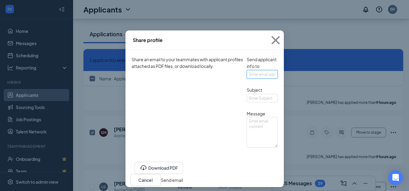
click at [246, 78] on input "text" at bounding box center [261, 74] width 31 height 9
type input "[PERSON_NAME][EMAIL_ADDRESS][PERSON_NAME][DOMAIN_NAME]"
click at [246, 102] on input "text" at bounding box center [261, 98] width 31 height 9
type input "3042 applicant"
click at [246, 147] on textarea at bounding box center [261, 132] width 31 height 30
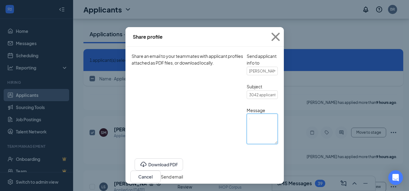
scroll to position [27, 0]
type textarea "."
click at [183, 173] on button "Send email" at bounding box center [172, 176] width 22 height 7
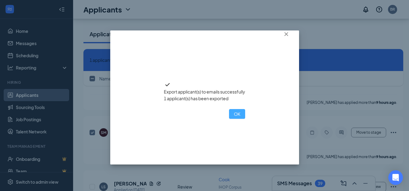
drag, startPoint x: 206, startPoint y: 134, endPoint x: 200, endPoint y: 131, distance: 6.8
click at [229, 119] on button "OK" at bounding box center [237, 114] width 16 height 10
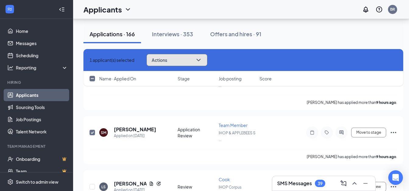
drag, startPoint x: 169, startPoint y: 57, endPoint x: 168, endPoint y: 66, distance: 8.4
click at [167, 58] on span "Actions" at bounding box center [160, 60] width 16 height 4
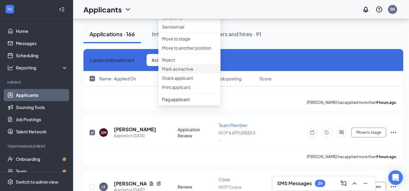
click at [187, 72] on p "Mark as inactive" at bounding box center [189, 69] width 55 height 6
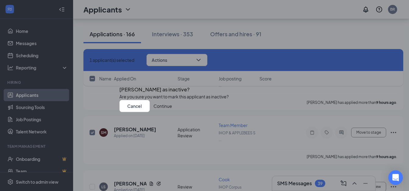
click at [172, 112] on button "Continue" at bounding box center [162, 106] width 19 height 12
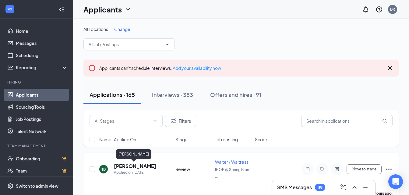
click at [142, 164] on h5 "Taylon Bearce" at bounding box center [135, 166] width 42 height 7
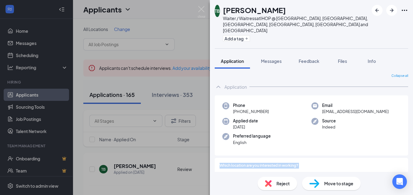
drag, startPoint x: 165, startPoint y: 164, endPoint x: 161, endPoint y: 168, distance: 5.6
click at [165, 167] on div "TB Taylon Bearce Waiter / Waitress at IHOP @ Spring Branch, San Marcos, New Bra…" at bounding box center [206, 97] width 413 height 195
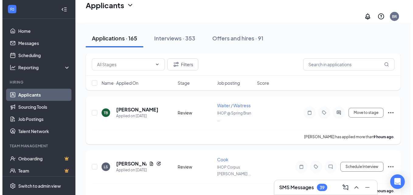
scroll to position [61, 0]
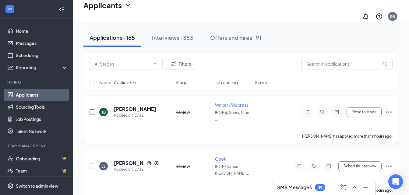
click at [92, 110] on input "checkbox" at bounding box center [91, 112] width 5 height 5
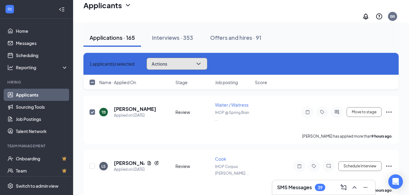
click at [185, 61] on button "Actions" at bounding box center [176, 64] width 61 height 12
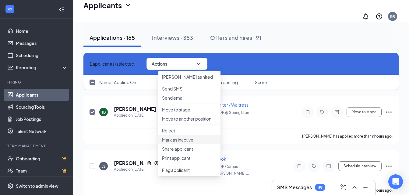
click at [195, 145] on li "Mark as inactive" at bounding box center [189, 139] width 62 height 9
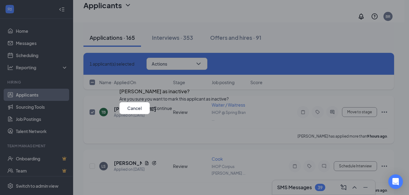
click at [172, 114] on button "Continue" at bounding box center [162, 108] width 19 height 12
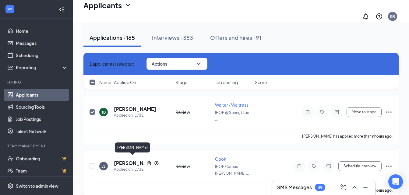
click at [126, 160] on h5 "Landon Serna" at bounding box center [129, 163] width 30 height 7
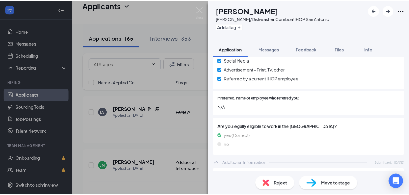
scroll to position [274, 0]
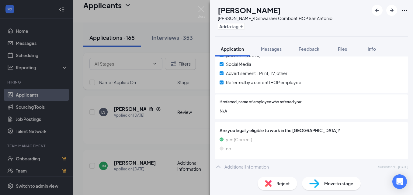
click at [179, 138] on div "JM JOSEPH MAURICIO Busser/Dishwasher Combo at IHOP San Antonio Add a tag Applic…" at bounding box center [206, 97] width 413 height 195
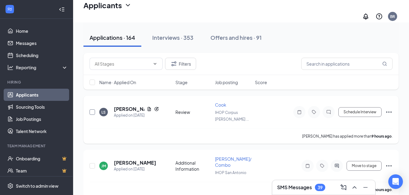
click at [93, 110] on input "checkbox" at bounding box center [91, 112] width 5 height 5
checkbox input "true"
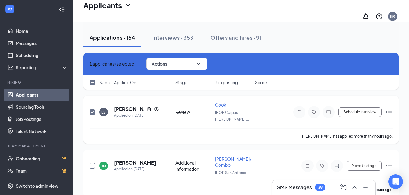
drag, startPoint x: 92, startPoint y: 163, endPoint x: 123, endPoint y: 134, distance: 42.8
click at [92, 163] on input "checkbox" at bounding box center [91, 165] width 5 height 5
checkbox input "true"
click at [204, 67] on div "2 applicant(s) selected Actions" at bounding box center [240, 64] width 315 height 22
click at [196, 61] on button "Actions" at bounding box center [176, 64] width 61 height 12
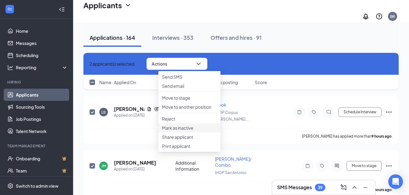
click at [190, 131] on p "Mark as inactive" at bounding box center [189, 128] width 55 height 6
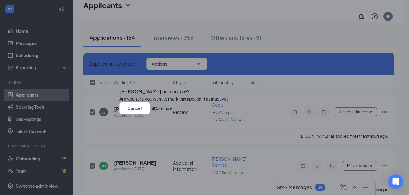
click at [172, 114] on button "Continue" at bounding box center [162, 108] width 19 height 12
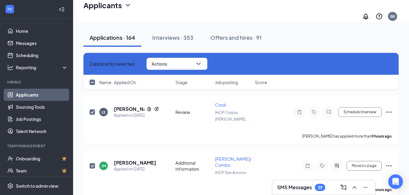
checkbox input "false"
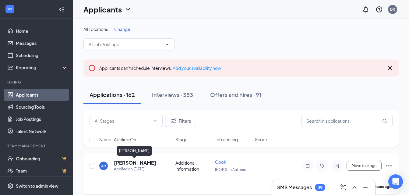
click at [137, 162] on h5 "[PERSON_NAME]" at bounding box center [135, 163] width 42 height 7
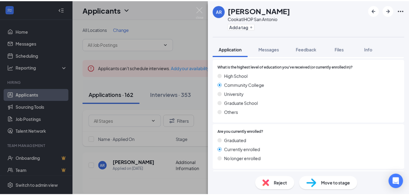
scroll to position [517, 0]
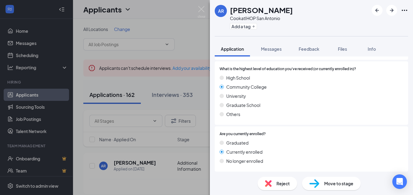
drag, startPoint x: 158, startPoint y: 134, endPoint x: 139, endPoint y: 148, distance: 23.8
click at [158, 135] on div "AR [PERSON_NAME] at IHOP San Antonio Add a tag Application Messages Feedback Fi…" at bounding box center [206, 97] width 413 height 195
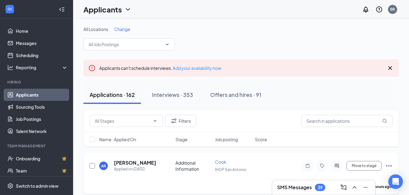
click at [92, 165] on input "checkbox" at bounding box center [91, 165] width 5 height 5
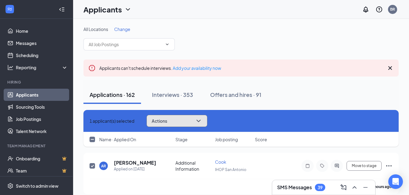
drag, startPoint x: 174, startPoint y: 121, endPoint x: 179, endPoint y: 122, distance: 4.9
click at [167, 121] on span "Actions" at bounding box center [160, 121] width 16 height 4
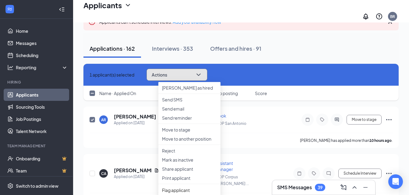
scroll to position [61, 0]
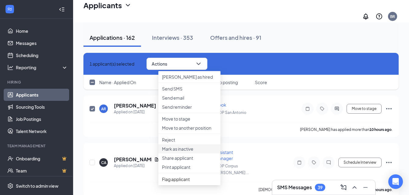
click at [193, 152] on p "Mark as inactive" at bounding box center [189, 149] width 55 height 6
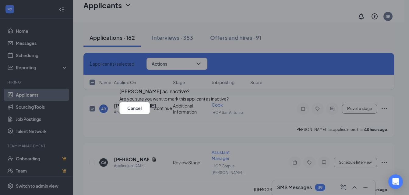
click at [172, 114] on button "Continue" at bounding box center [162, 108] width 19 height 12
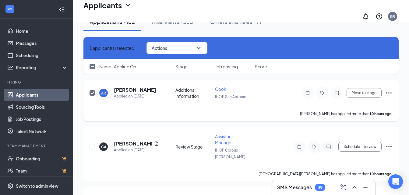
scroll to position [91, 0]
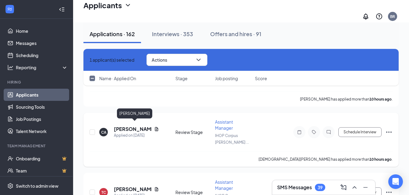
checkbox input "false"
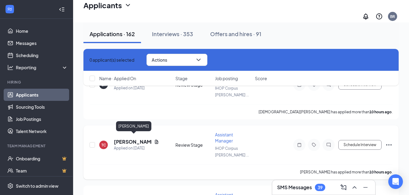
click at [142, 127] on div "[PERSON_NAME]" at bounding box center [133, 126] width 35 height 10
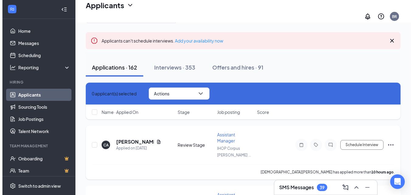
scroll to position [30, 0]
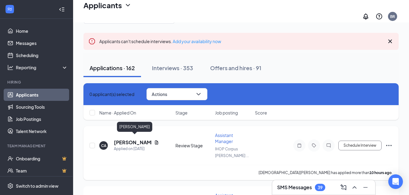
click at [141, 139] on h5 "[PERSON_NAME]" at bounding box center [133, 142] width 38 height 7
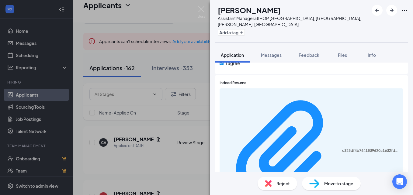
scroll to position [252, 0]
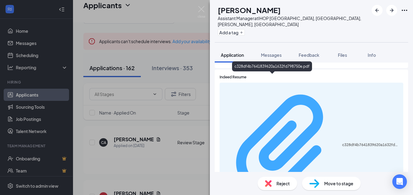
click at [342, 143] on div "c328df4b7641839620a1632fd798750e.pdf" at bounding box center [370, 145] width 57 height 5
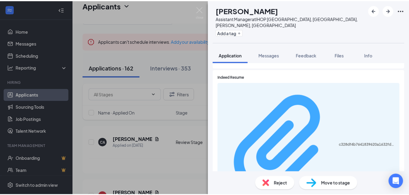
scroll to position [249, 0]
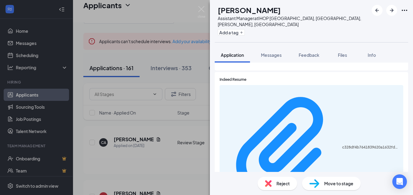
click at [161, 109] on div "CA [DEMOGRAPHIC_DATA][PERSON_NAME] Assistant Manager at [GEOGRAPHIC_DATA][DATE]…" at bounding box center [206, 97] width 413 height 195
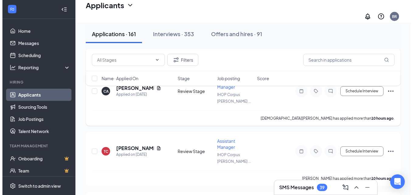
scroll to position [91, 0]
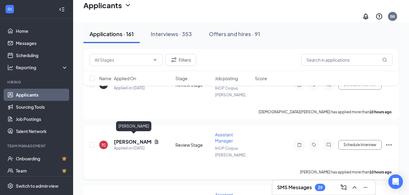
click at [138, 139] on h5 "[PERSON_NAME]" at bounding box center [133, 142] width 38 height 7
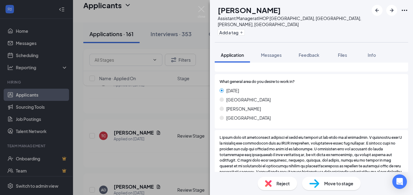
scroll to position [183, 0]
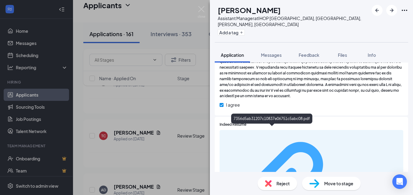
click at [342, 190] on div "7356d5ab31207c10837e06751c5abc08.pdf" at bounding box center [370, 192] width 57 height 5
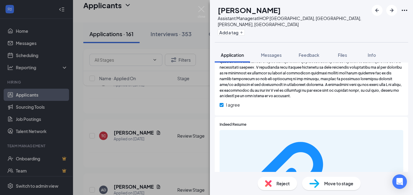
click at [127, 107] on div "TC [PERSON_NAME] Assistant Manager at [GEOGRAPHIC_DATA][DATE], [GEOGRAPHIC_DATA…" at bounding box center [206, 97] width 413 height 195
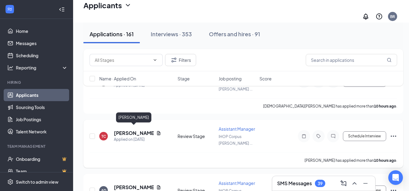
click at [126, 130] on h5 "[PERSON_NAME]" at bounding box center [134, 133] width 40 height 7
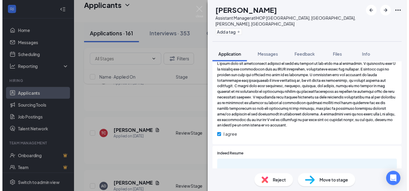
scroll to position [152, 0]
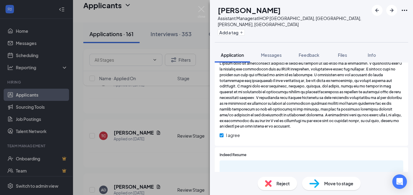
click at [143, 112] on div "TC [PERSON_NAME] Assistant Manager at [GEOGRAPHIC_DATA][DATE], [GEOGRAPHIC_DATA…" at bounding box center [206, 97] width 413 height 195
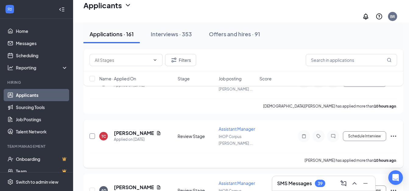
click at [92, 133] on input "checkbox" at bounding box center [91, 135] width 5 height 5
checkbox input "true"
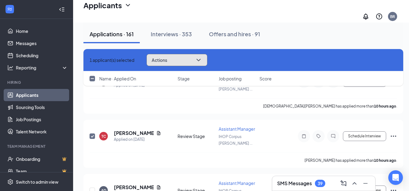
click at [189, 58] on button "Actions" at bounding box center [176, 60] width 61 height 12
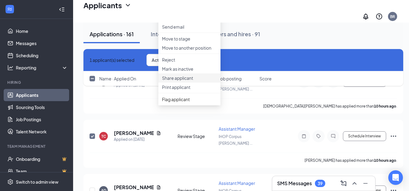
click at [190, 81] on p "Share applicant" at bounding box center [189, 78] width 55 height 6
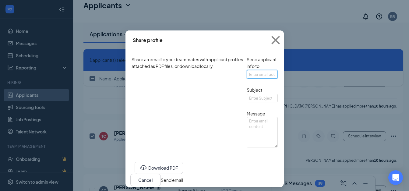
click at [246, 78] on input "text" at bounding box center [261, 74] width 31 height 9
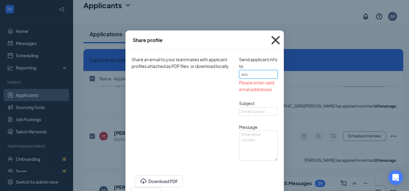
type input "eva"
click at [284, 40] on icon "Cross" at bounding box center [275, 40] width 16 height 16
